Goal: Information Seeking & Learning: Learn about a topic

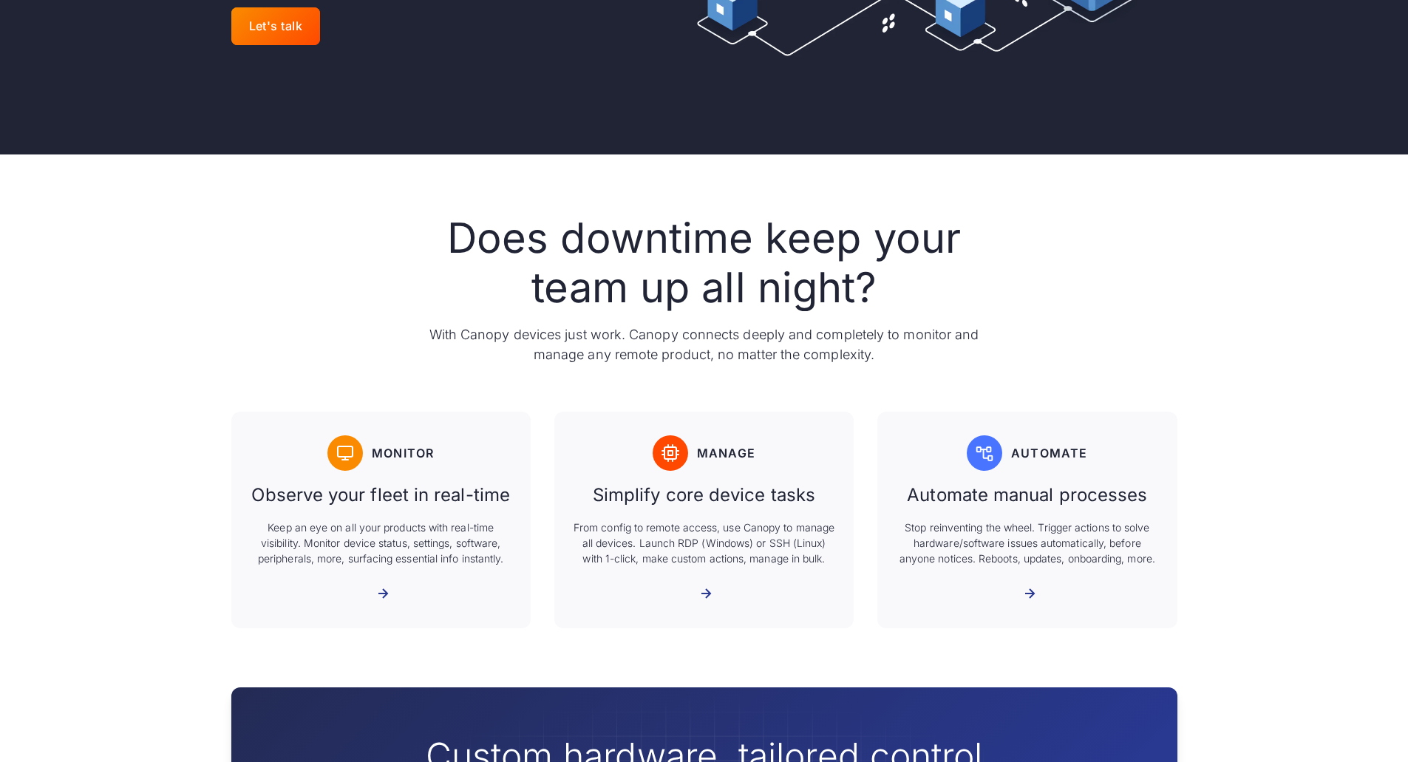
scroll to position [493, 0]
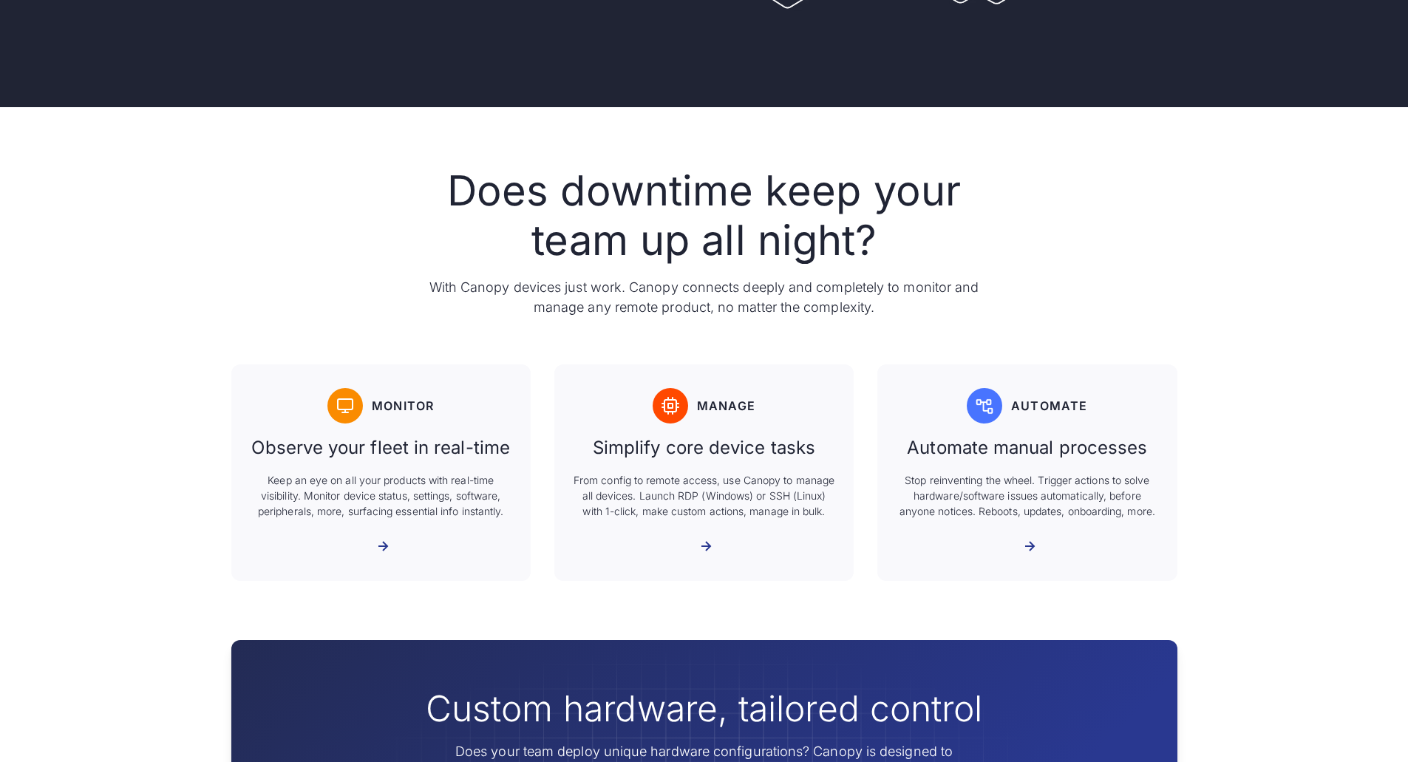
click at [373, 540] on div "More about Monitor" at bounding box center [373, 547] width 0 height 14
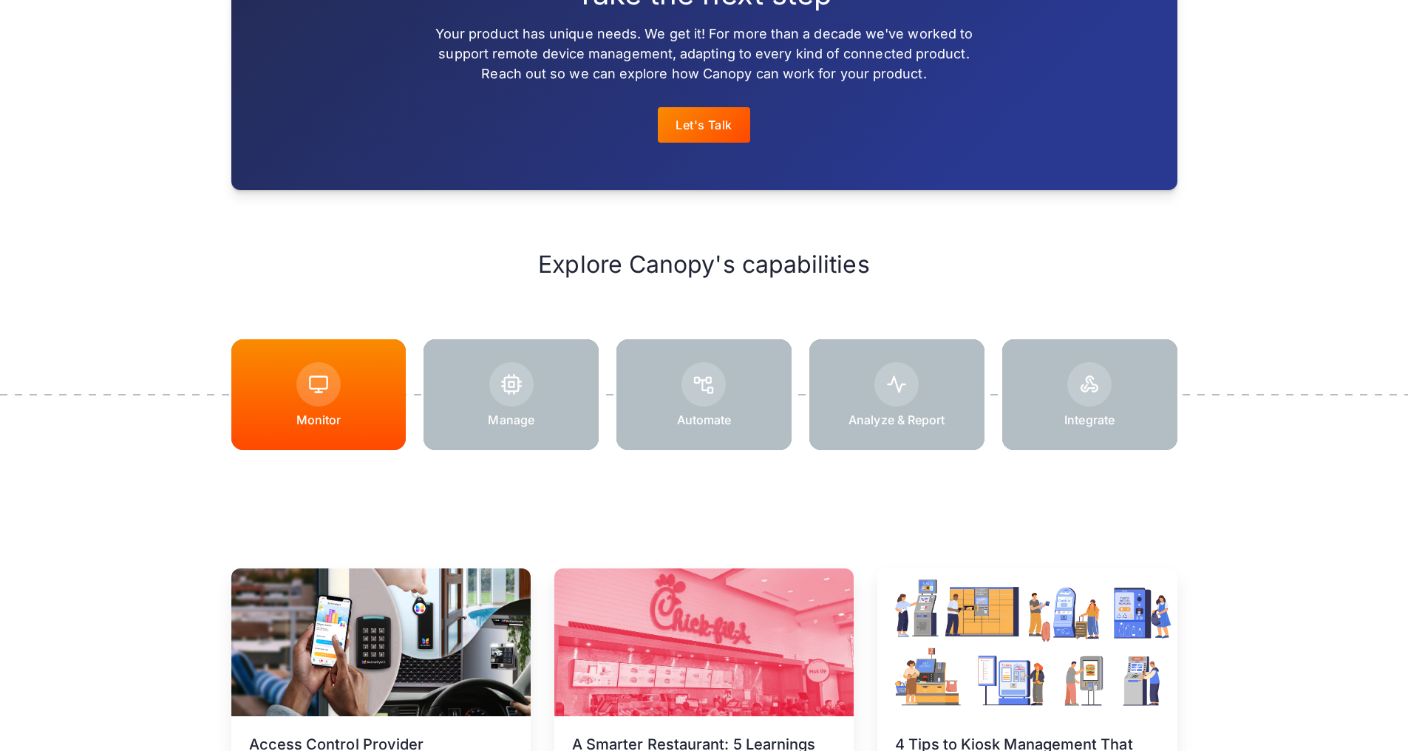
scroll to position [1725, 0]
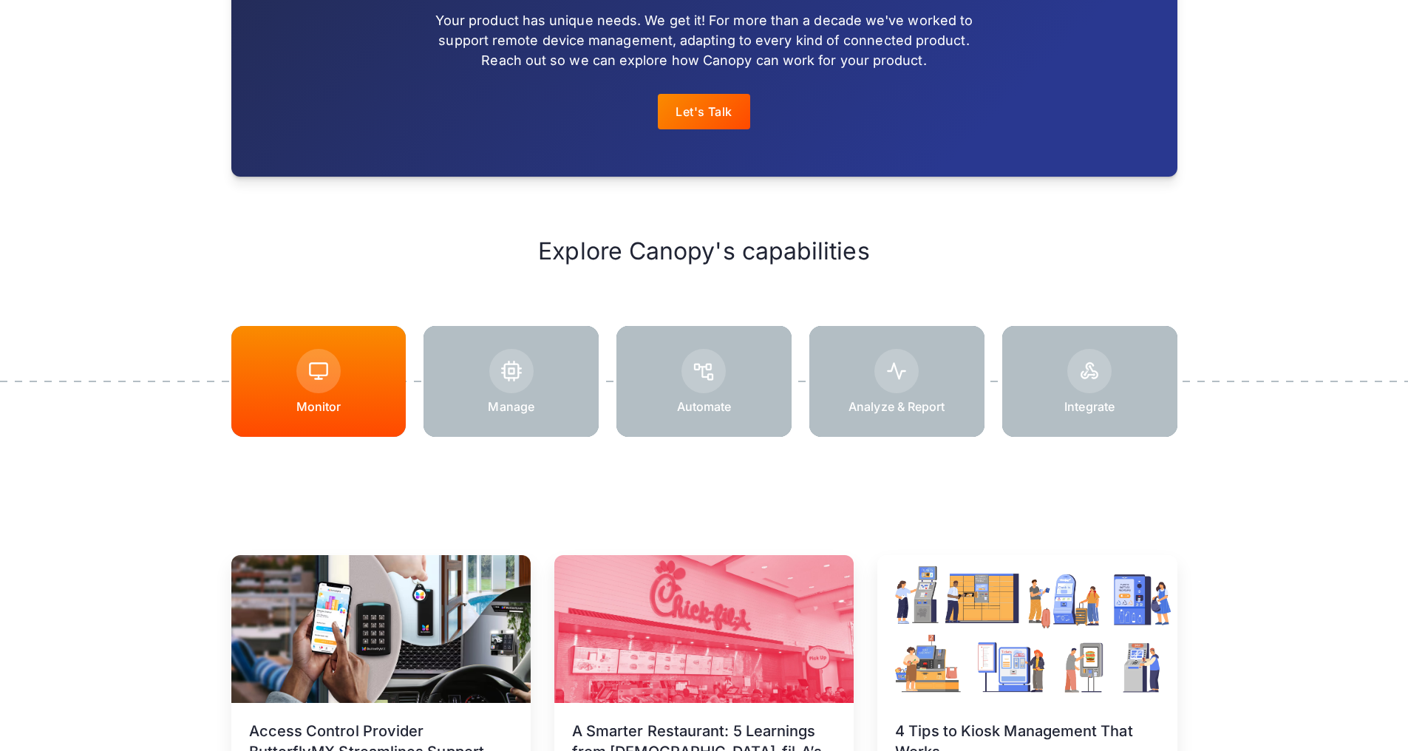
click at [560, 352] on div at bounding box center [511, 381] width 175 height 111
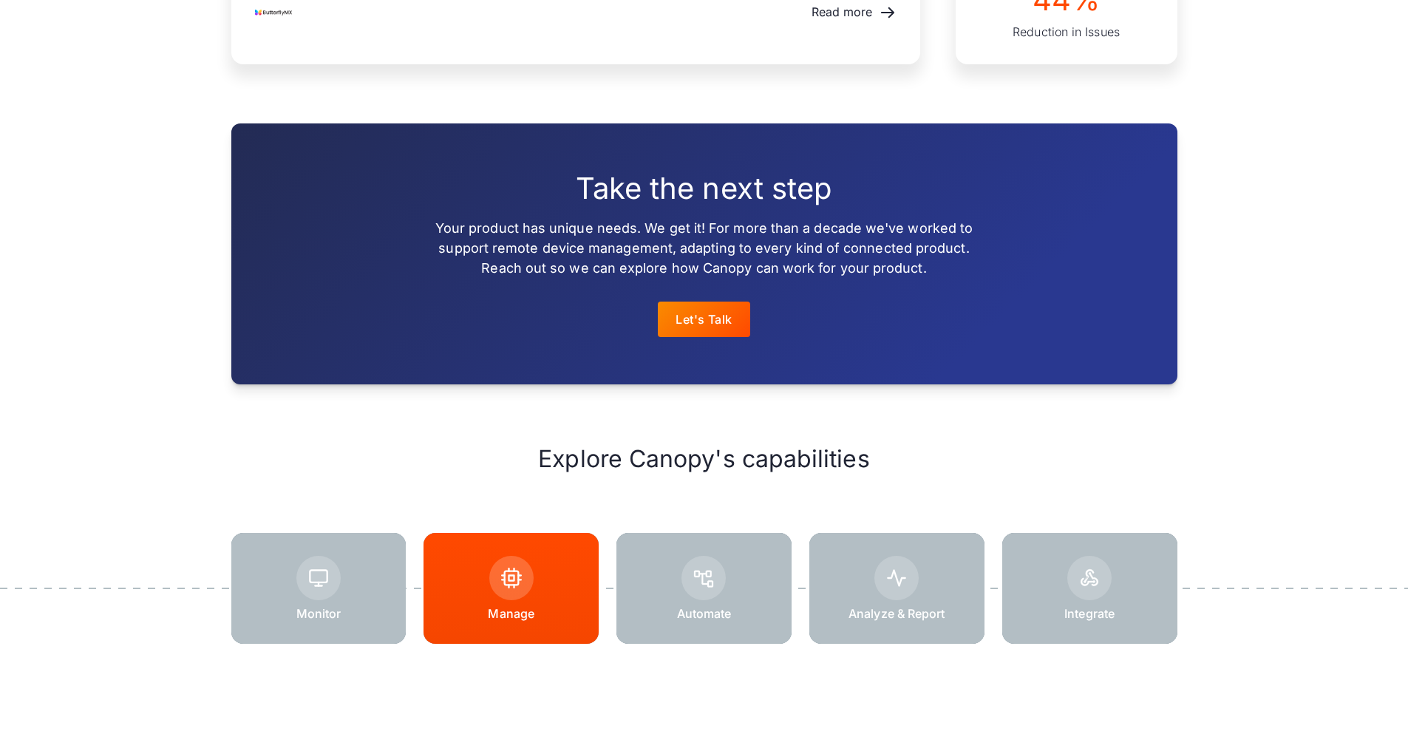
scroll to position [1725, 0]
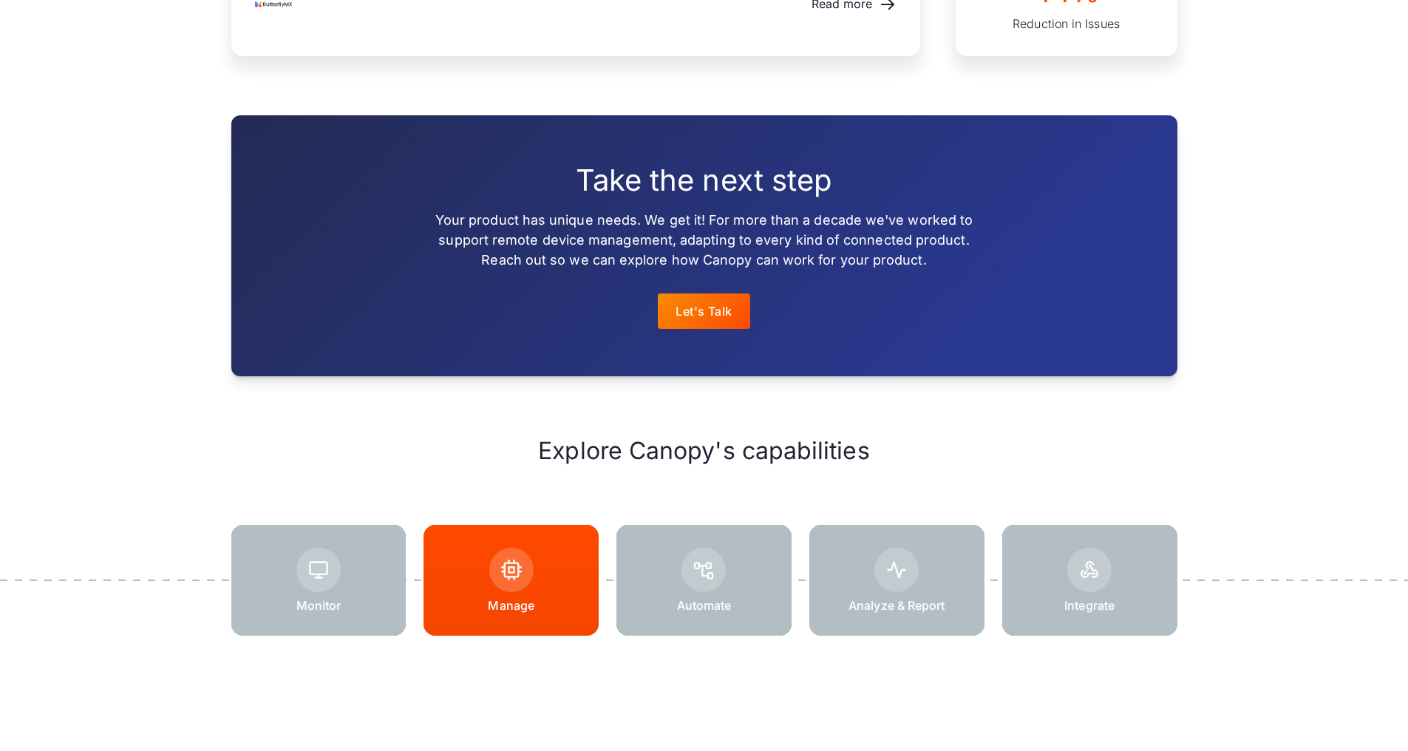
click at [730, 598] on p "Automate" at bounding box center [704, 605] width 55 height 15
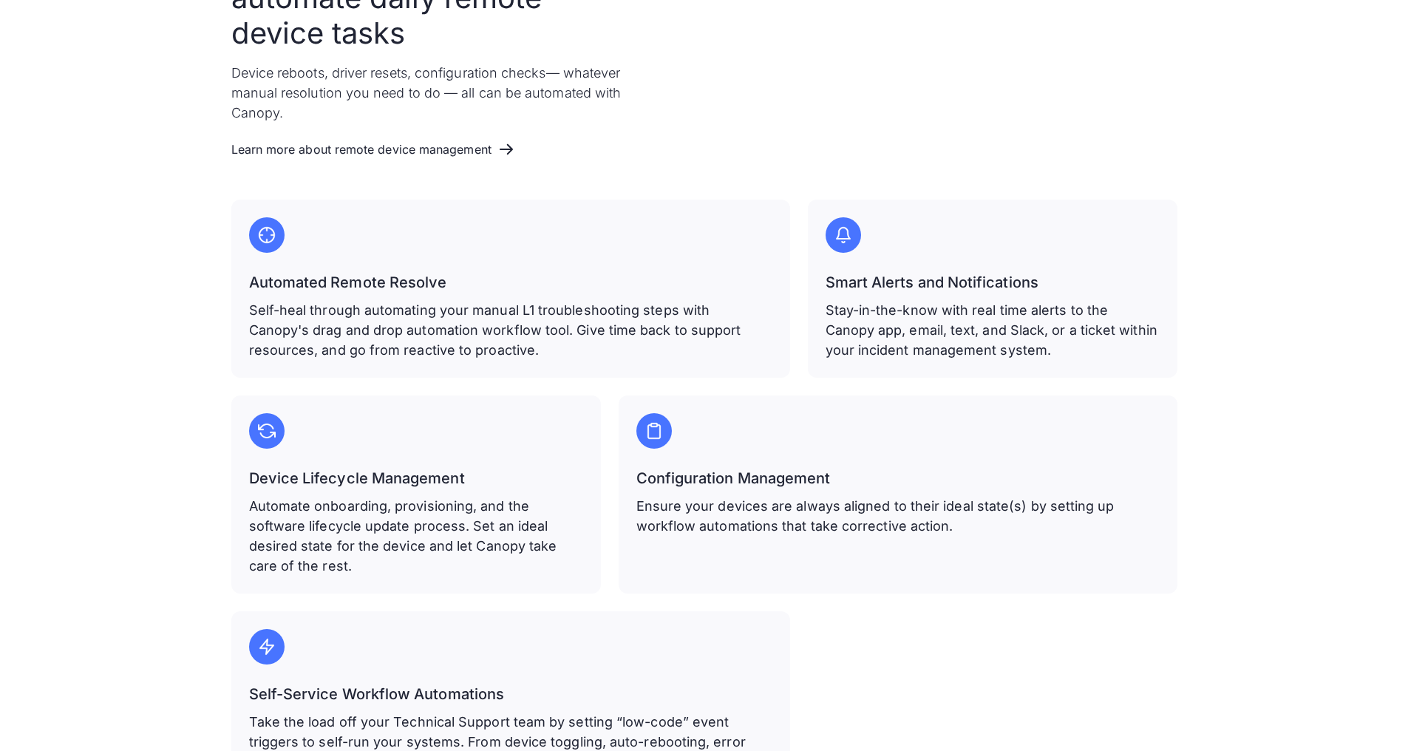
scroll to position [739, 0]
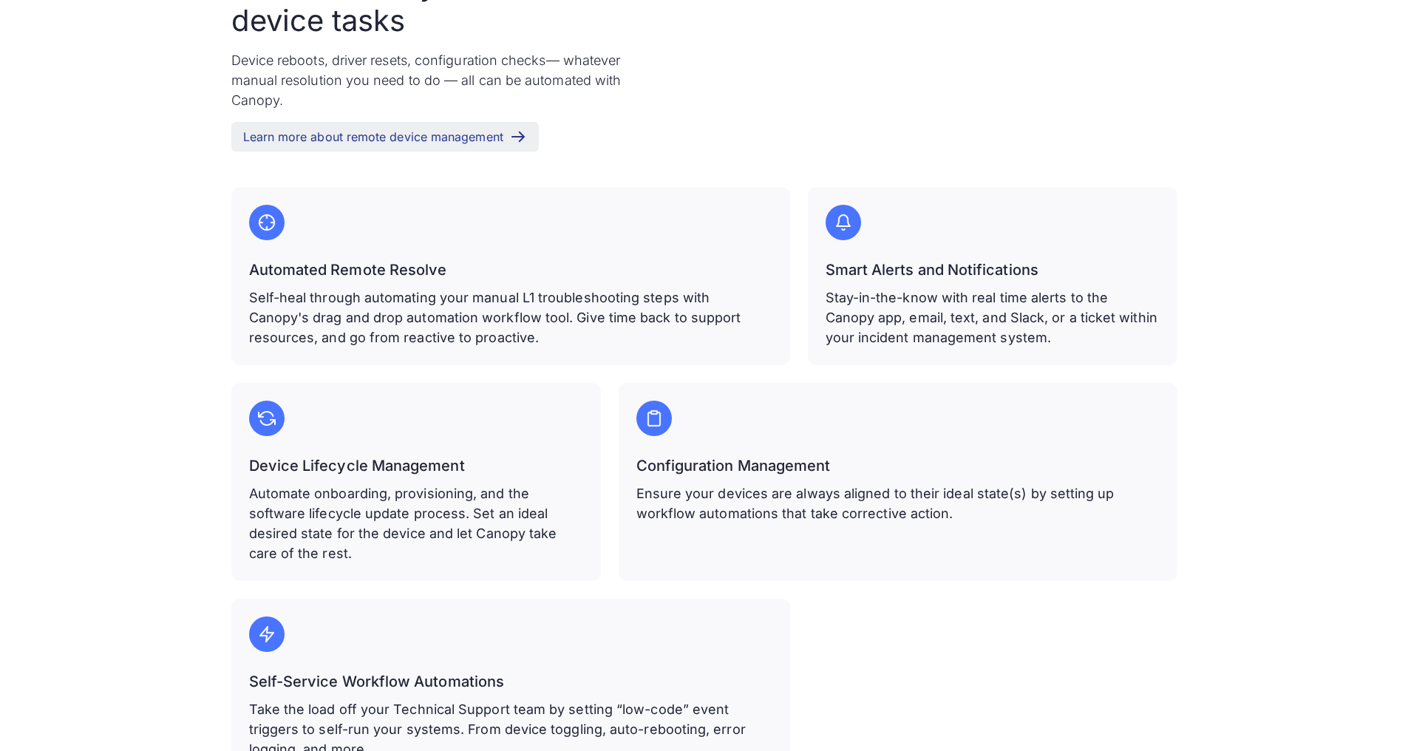
click at [423, 130] on div "Learn more about remote device management" at bounding box center [373, 137] width 260 height 14
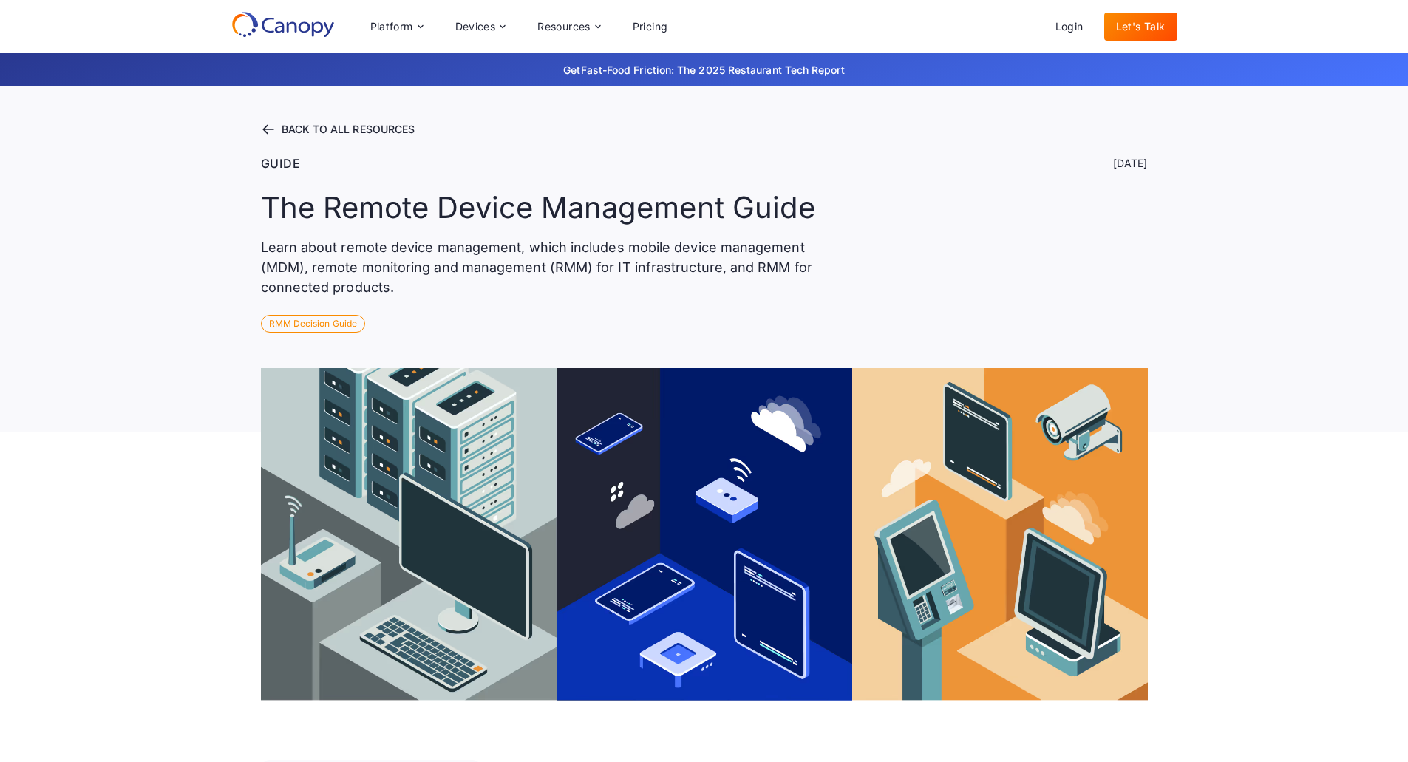
click at [319, 315] on div "RMM Decision Guide" at bounding box center [313, 324] width 104 height 18
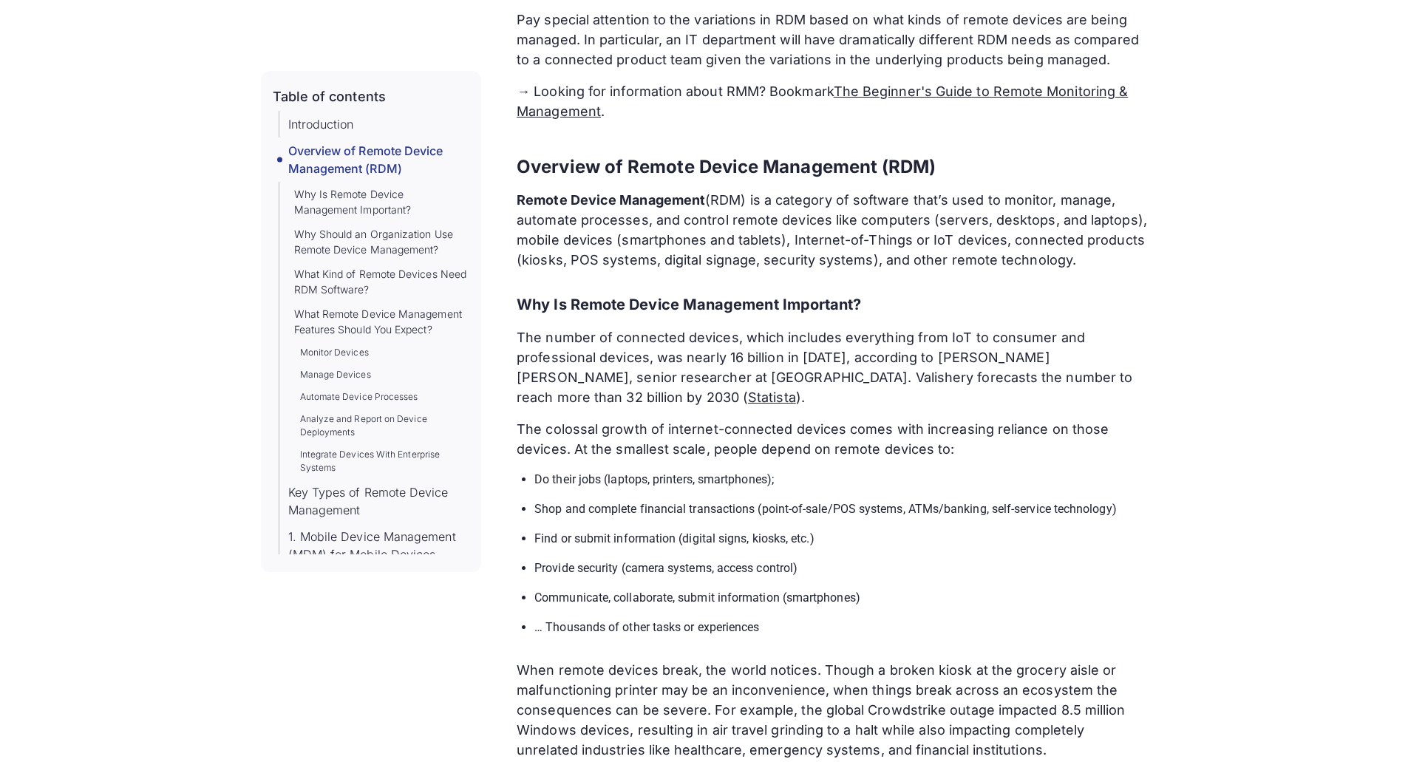
scroll to position [1232, 0]
